Goal: Task Accomplishment & Management: Manage account settings

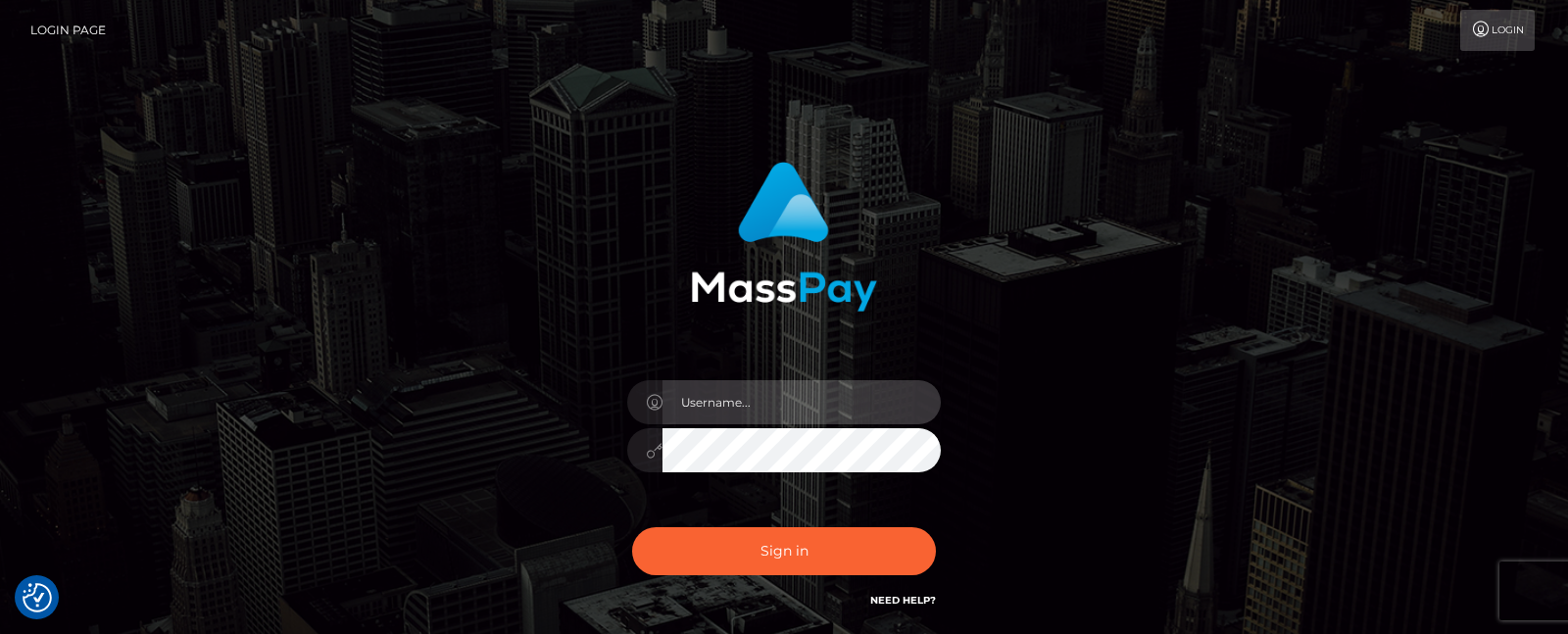
click at [737, 401] on input "text" at bounding box center [801, 402] width 279 height 44
paste input "matias.tilia"
type input "matias.tilia"
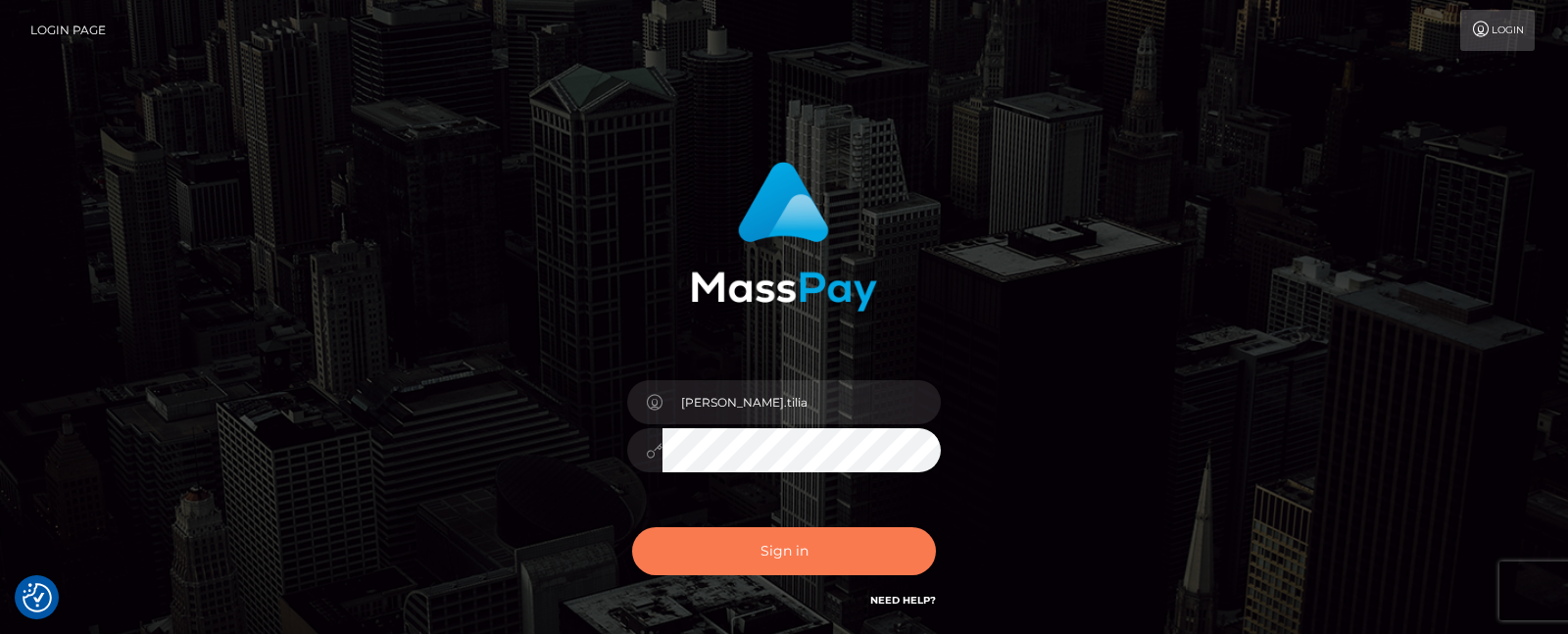
click at [768, 529] on button "Sign in" at bounding box center [784, 551] width 304 height 48
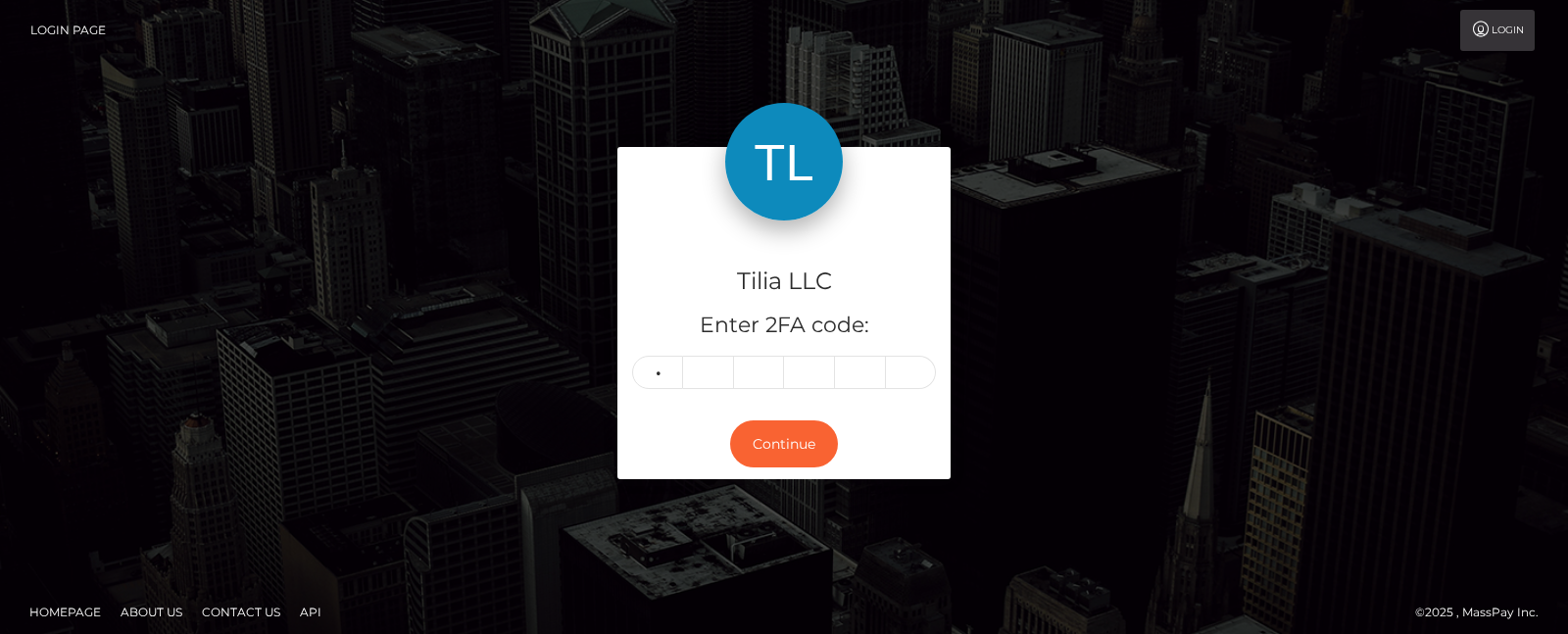
type input "8"
type input "4"
type input "9"
type input "0"
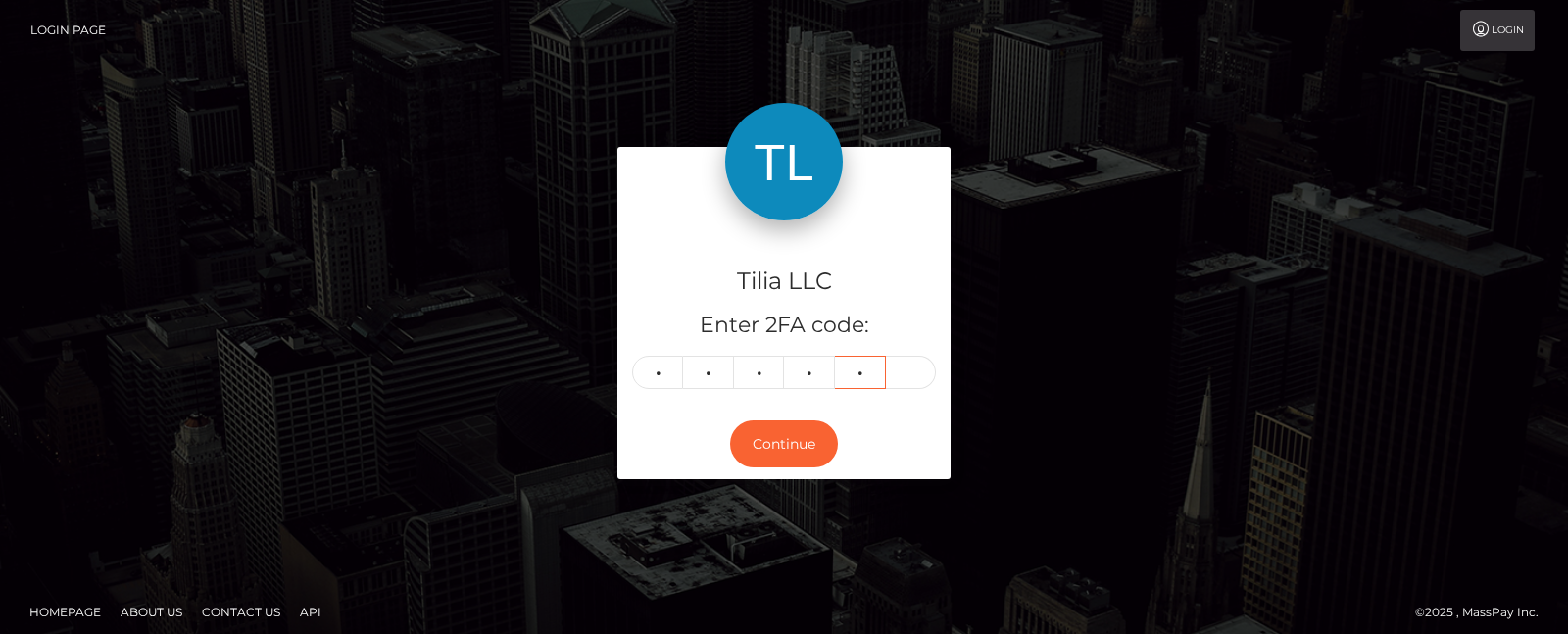
type input "8"
type input "0"
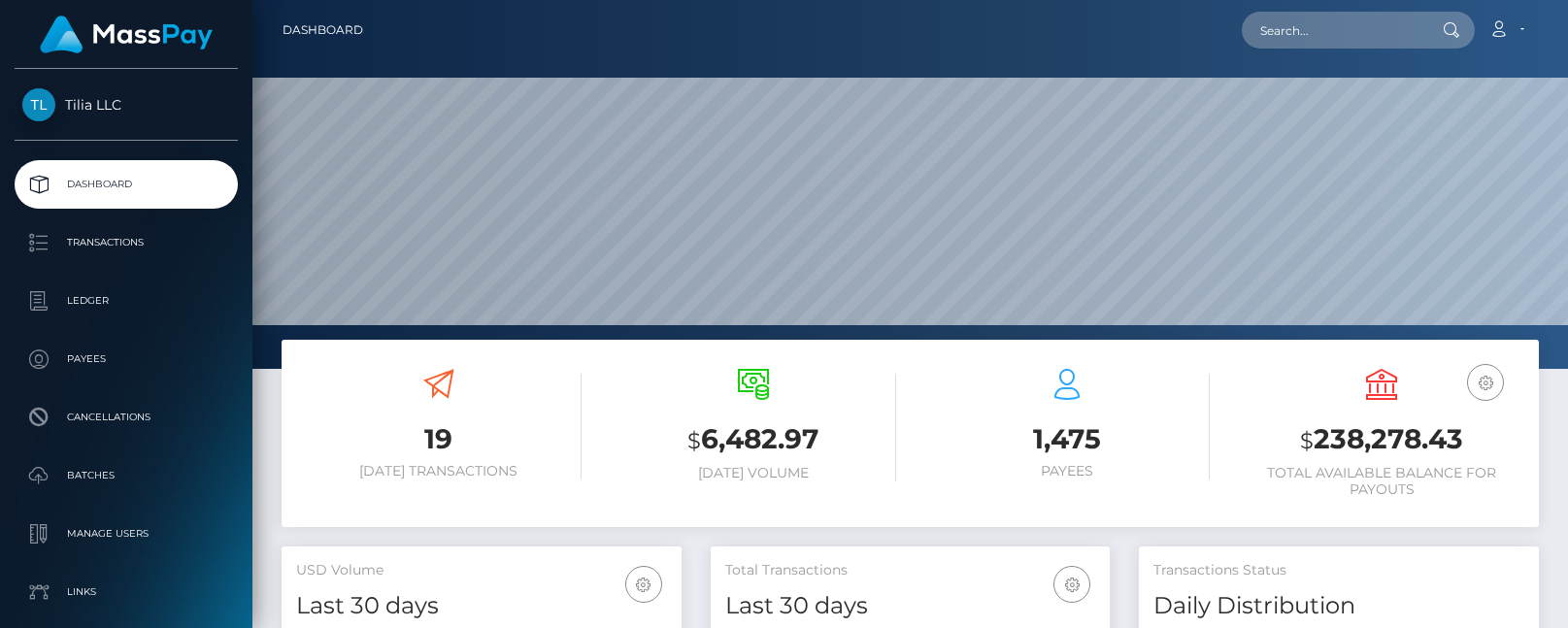
scroll to position [344, 399]
